Goal: Task Accomplishment & Management: Manage account settings

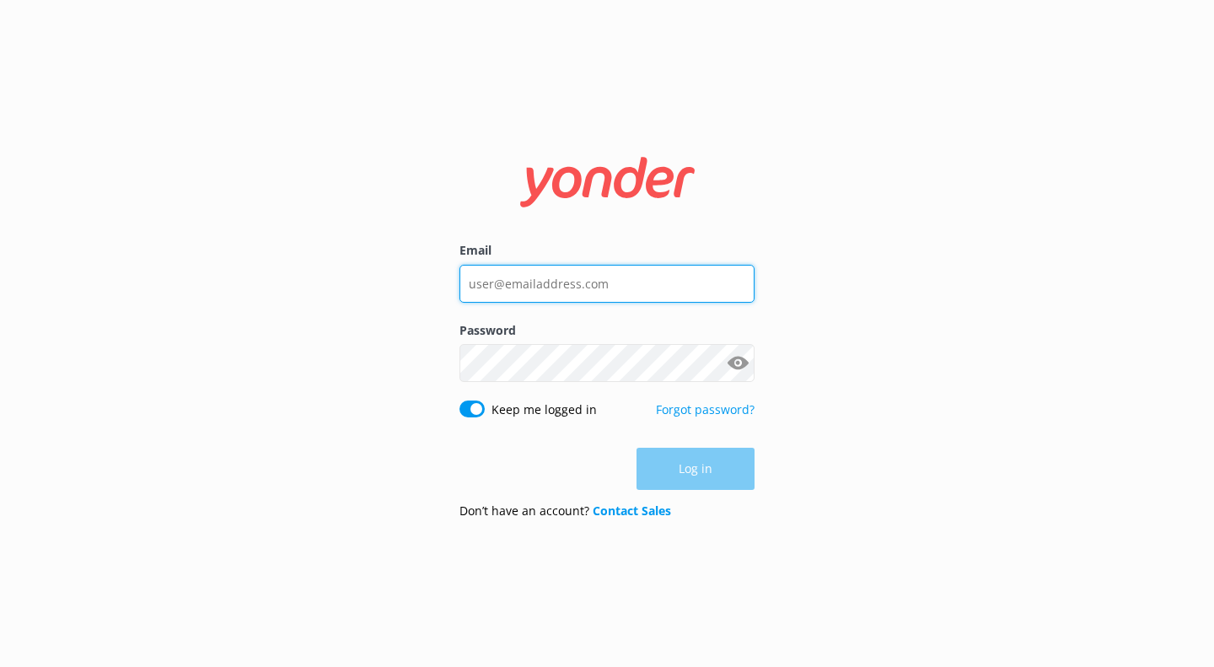
type input "[EMAIL_ADDRESS][DOMAIN_NAME]"
click at [710, 462] on div "Log in" at bounding box center [607, 469] width 295 height 42
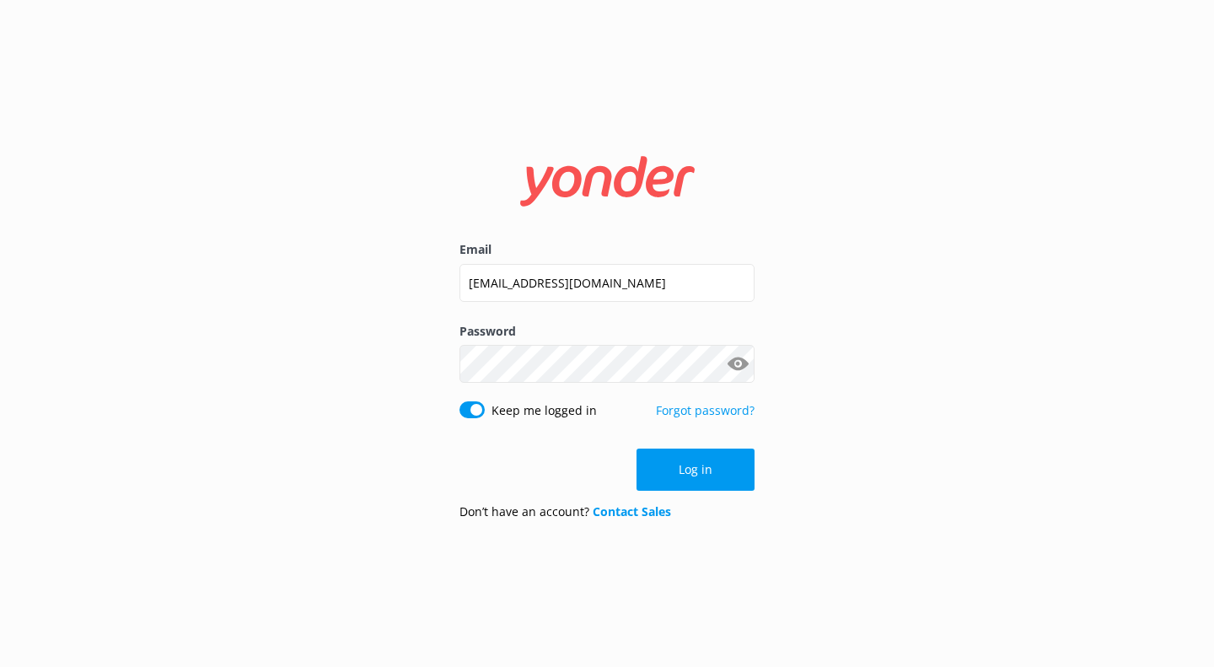
click at [675, 450] on button "Log in" at bounding box center [696, 470] width 118 height 42
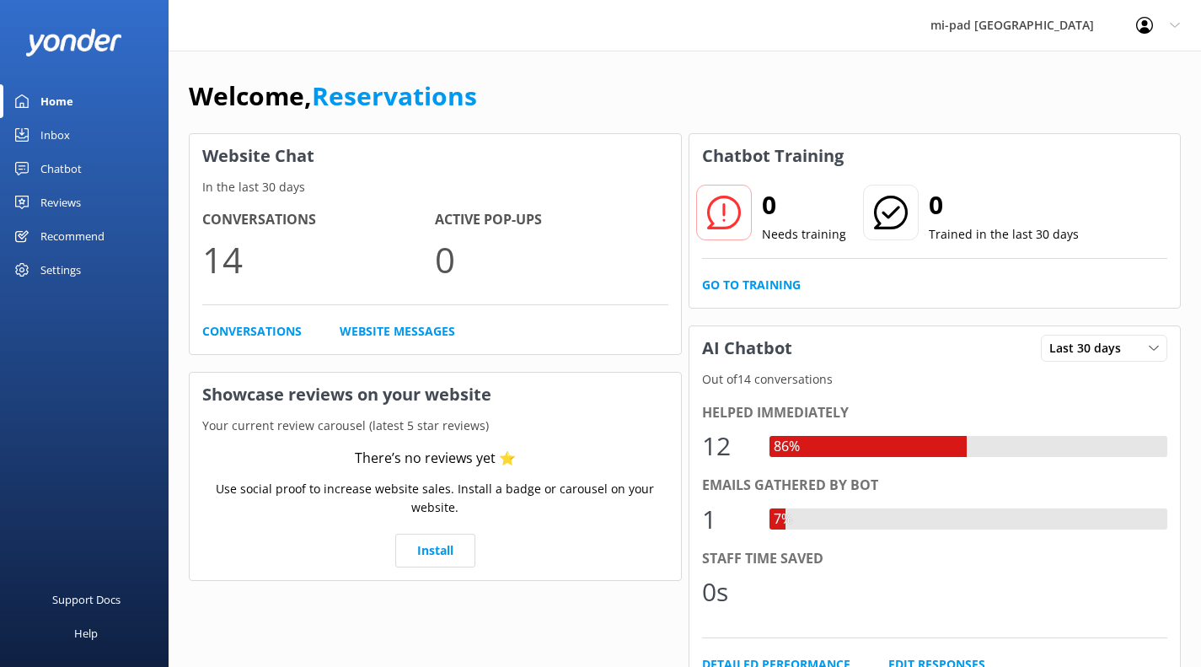
click at [112, 141] on link "Inbox" at bounding box center [84, 135] width 169 height 34
